Goal: Task Accomplishment & Management: Manage account settings

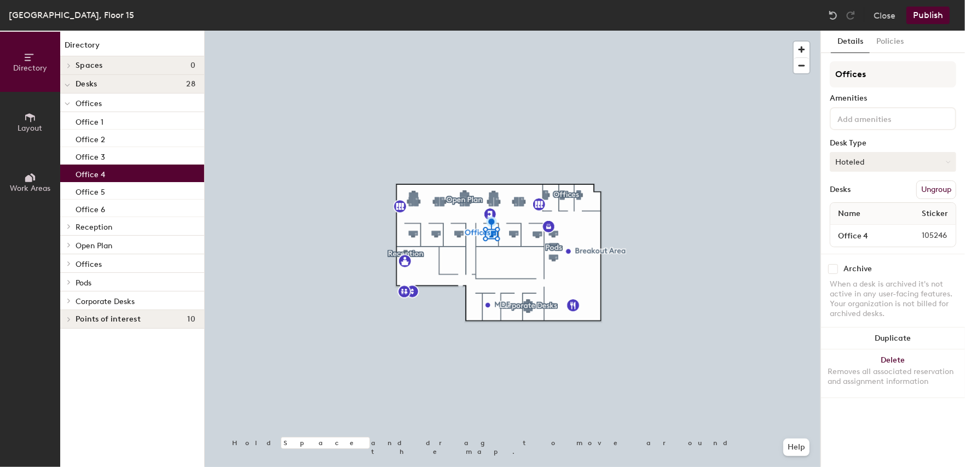
click at [864, 160] on button "Hoteled" at bounding box center [893, 162] width 126 height 20
click at [864, 193] on div "Assigned" at bounding box center [884, 196] width 109 height 16
click at [936, 16] on button "Publish" at bounding box center [927, 16] width 43 height 18
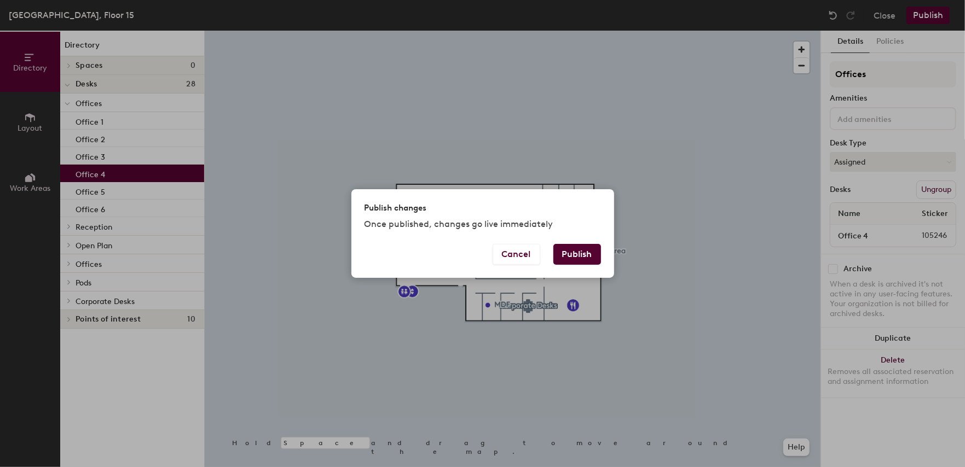
click at [583, 255] on button "Publish" at bounding box center [577, 254] width 48 height 21
